Goal: Information Seeking & Learning: Find specific fact

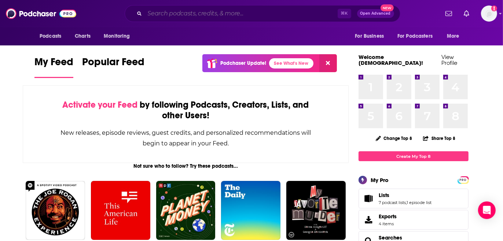
click at [181, 14] on input "Search podcasts, credits, & more..." at bounding box center [241, 14] width 193 height 12
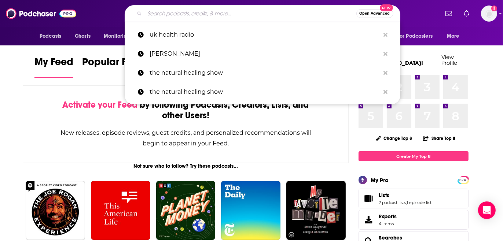
paste input "Natural Healing Show for UK Health Radio"
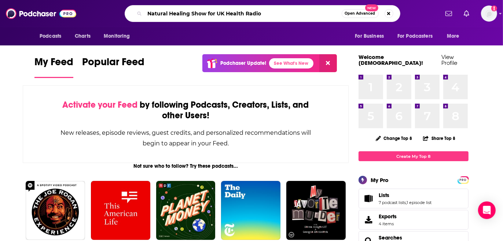
type input "Natural Healing Show for UK Health Radio"
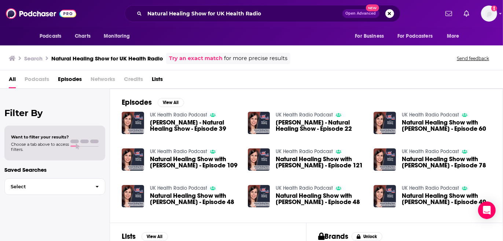
click at [178, 126] on span "[PERSON_NAME] - Natural Healing Show - Episode 39" at bounding box center [194, 126] width 89 height 12
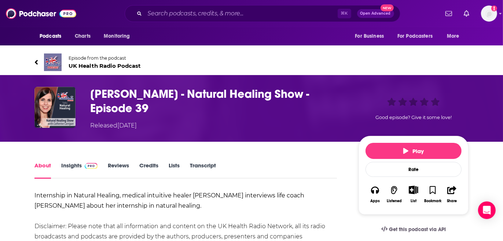
click at [75, 63] on span "UK Health Radio Podcast" at bounding box center [105, 65] width 72 height 7
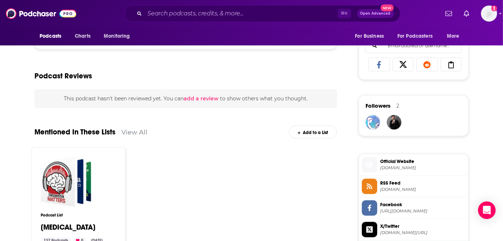
scroll to position [466, 0]
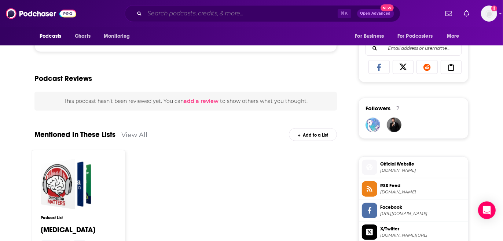
click at [183, 16] on input "Search podcasts, credits, & more..." at bounding box center [241, 14] width 193 height 12
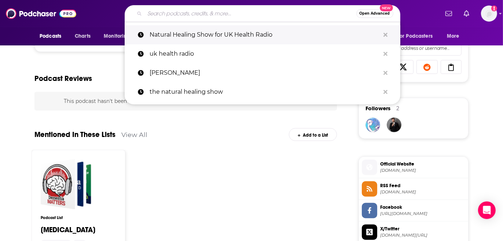
click at [183, 32] on p "Natural Healing Show for UK Health Radio" at bounding box center [265, 34] width 230 height 19
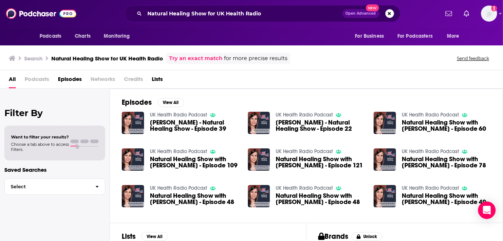
click at [306, 125] on span "[PERSON_NAME] - Natural Healing Show - Episode 22" at bounding box center [320, 126] width 89 height 12
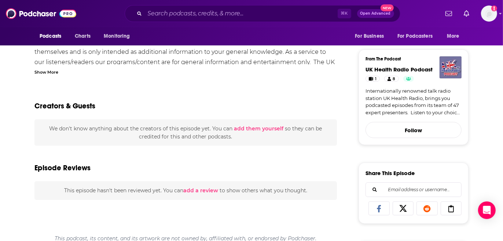
scroll to position [223, 0]
